Goal: Task Accomplishment & Management: Manage account settings

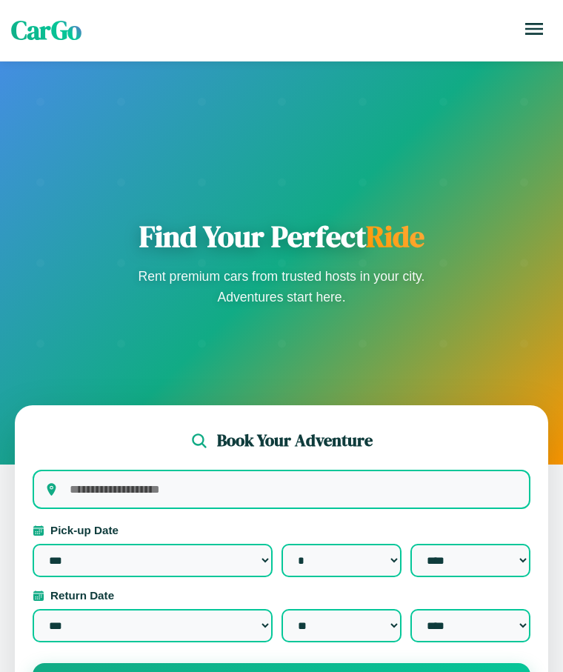
select select "*"
select select "**"
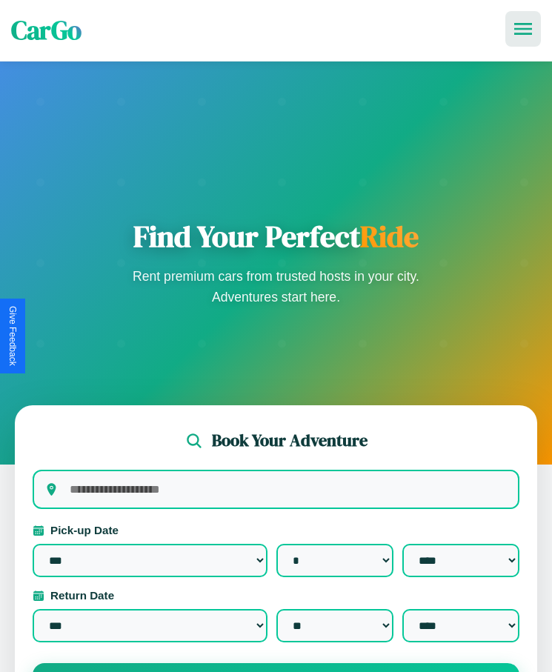
click at [523, 29] on icon at bounding box center [523, 29] width 18 height 12
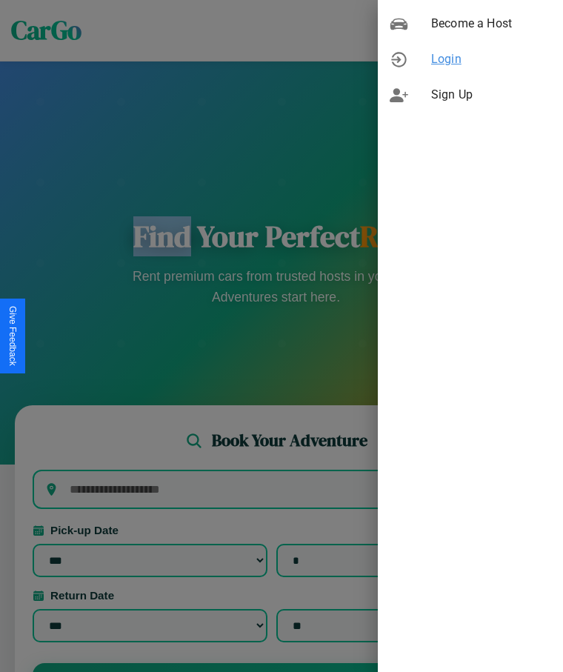
click at [470, 59] on span "Login" at bounding box center [491, 59] width 120 height 18
